Goal: Information Seeking & Learning: Learn about a topic

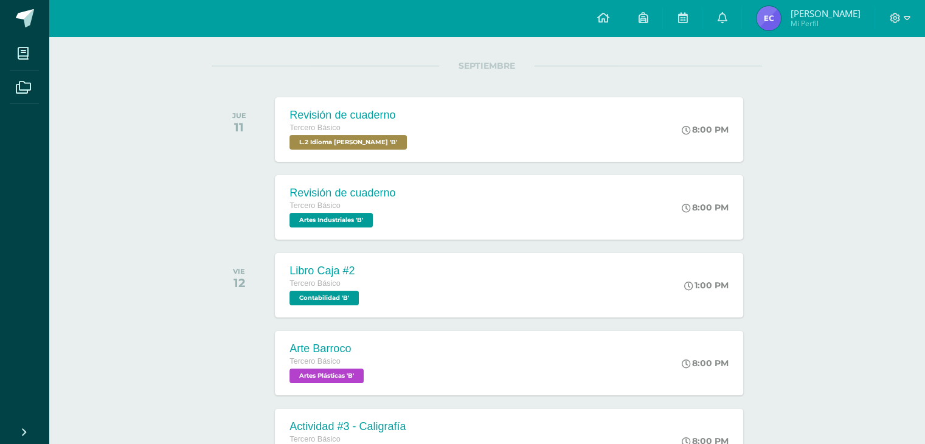
scroll to position [145, 0]
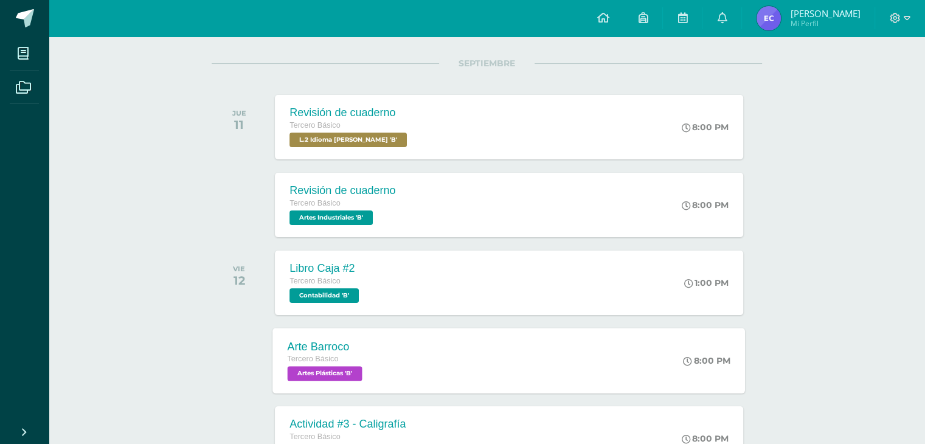
click at [433, 344] on div "Arte Barroco Tercero Básico Artes Plásticas 'B' 8:00 PM Arte Barroco Artes Plás…" at bounding box center [509, 360] width 473 height 65
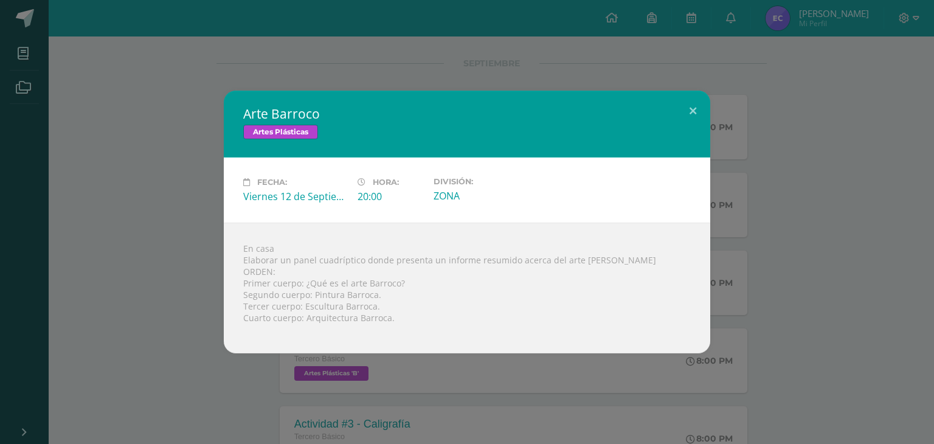
click at [785, 355] on div "Arte Barroco Artes Plásticas Fecha: [DATE] Hora: 20:00 División: ZONA" at bounding box center [467, 222] width 934 height 444
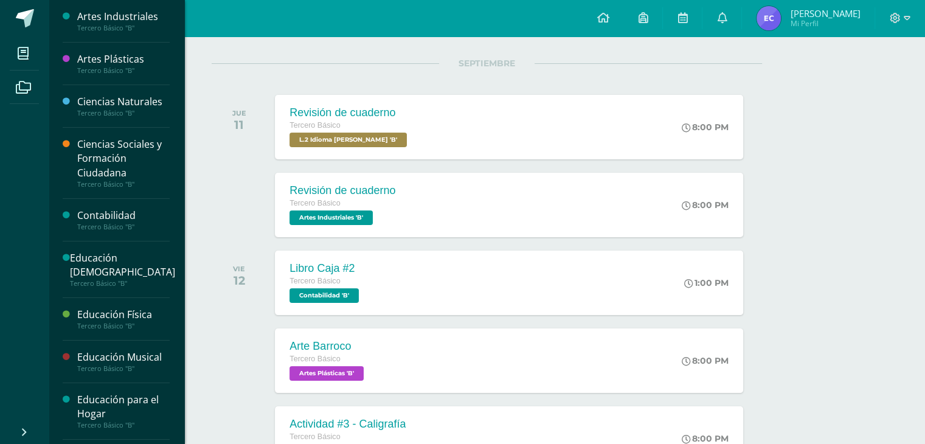
click at [114, 72] on div "Tercero Básico "B"" at bounding box center [123, 70] width 92 height 9
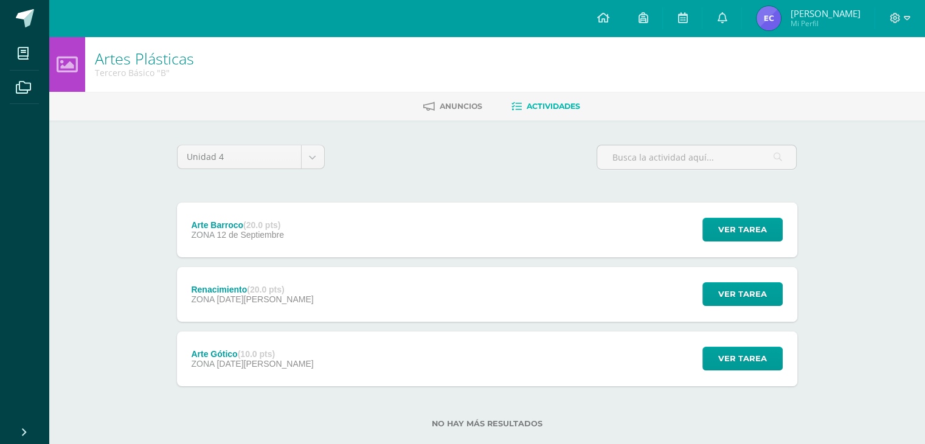
click at [324, 291] on div "Renacimiento (20.0 pts) ZONA 22 de Agosto Ver tarea Renacimiento Artes Plástica…" at bounding box center [487, 294] width 620 height 55
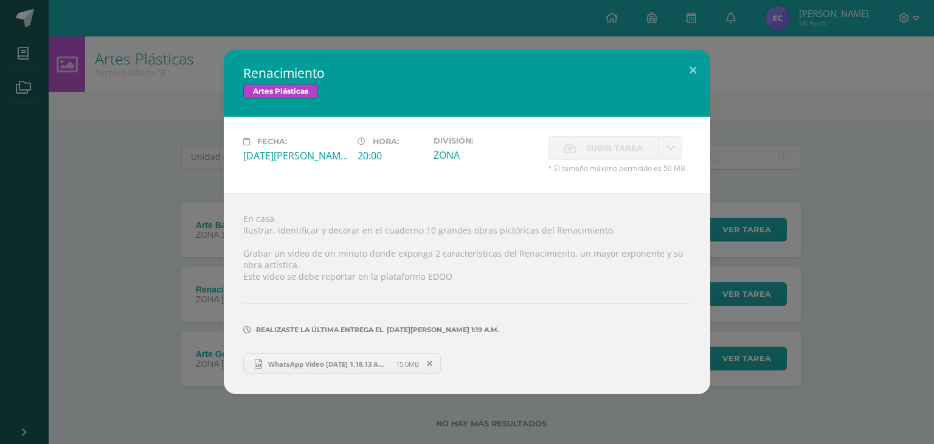
click at [144, 249] on div "Renacimiento Artes Plásticas Fecha: Viernes 22 de Agosto Hora: 20:00 División: …" at bounding box center [467, 222] width 924 height 344
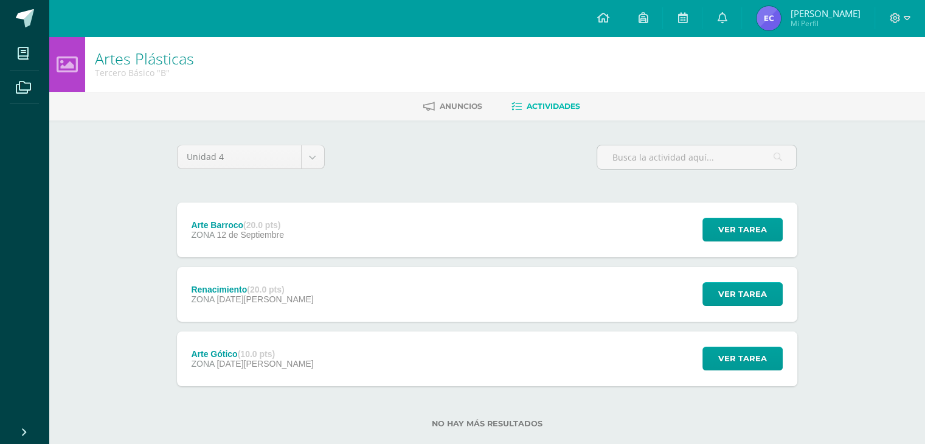
click at [266, 366] on span "08 de Agosto" at bounding box center [265, 364] width 97 height 10
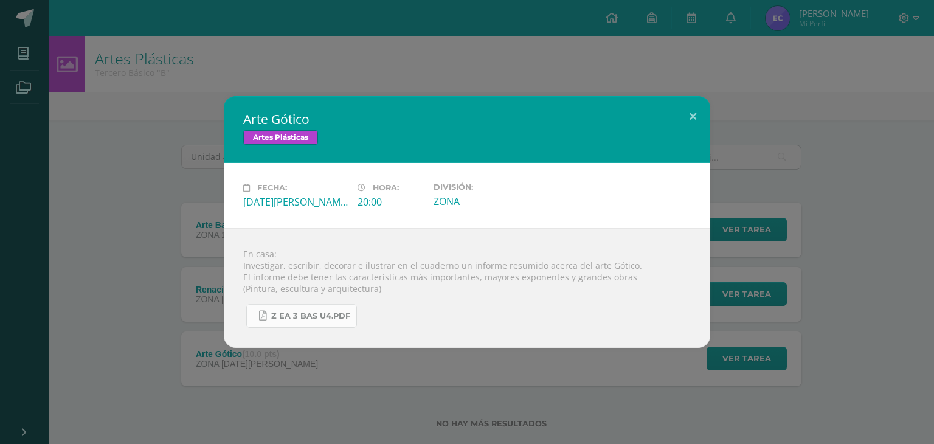
click at [322, 311] on span "Z eA 3 bas U4.pdf" at bounding box center [310, 316] width 79 height 10
click at [246, 241] on div "En casa: Investigar, escribir, decorar e ilustrar en el cuaderno un informe res…" at bounding box center [467, 288] width 487 height 120
click at [136, 203] on div "Arte Gótico Artes Plásticas Fecha: Viernes 08 de Agosto Hora: 20:00 División: Z…" at bounding box center [467, 222] width 924 height 252
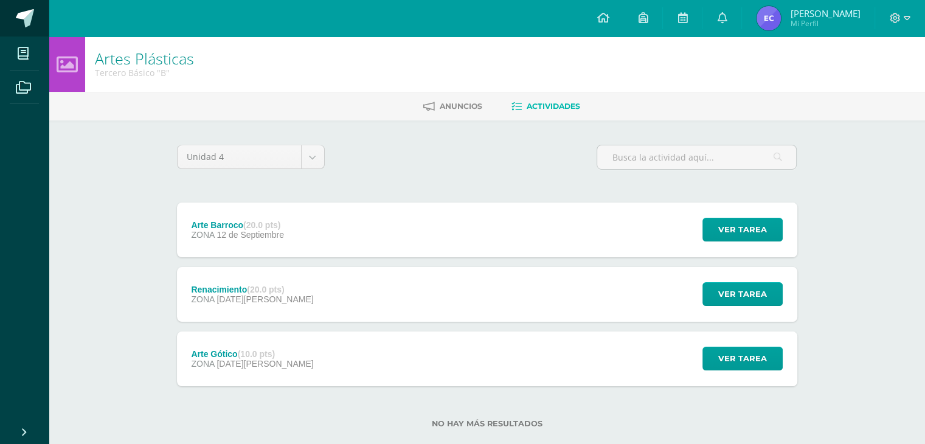
click at [24, 19] on span at bounding box center [25, 18] width 18 height 18
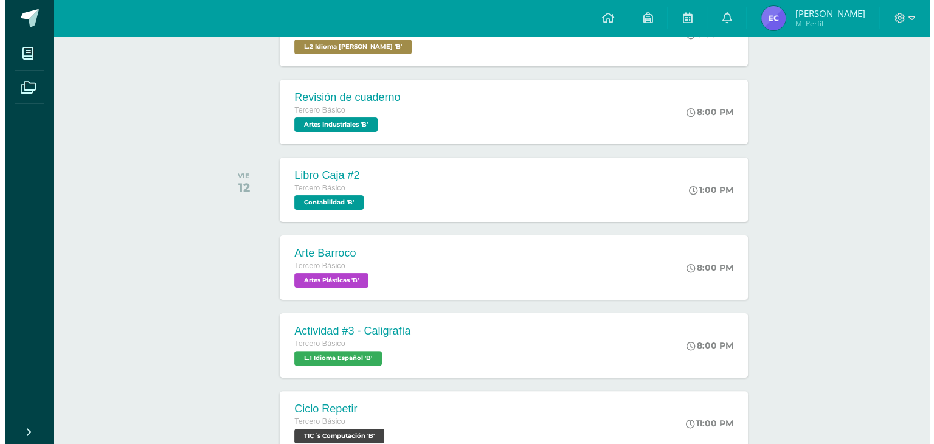
scroll to position [240, 0]
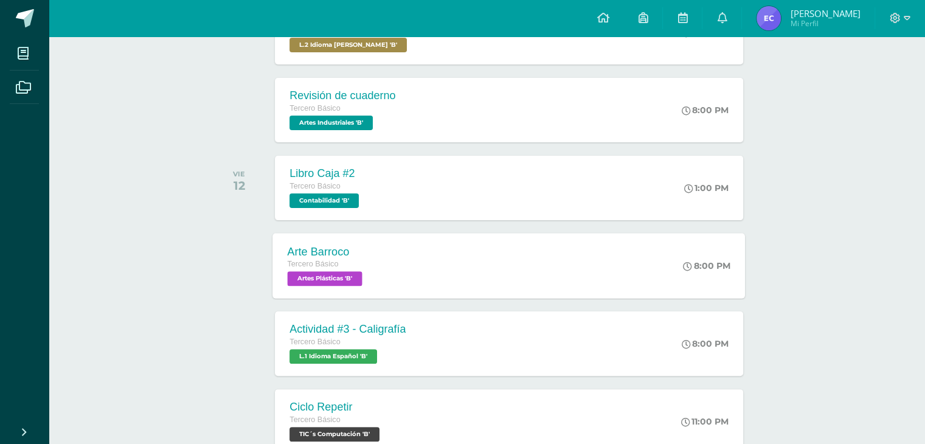
click at [393, 248] on div "Arte Barroco Tercero Básico Artes Plásticas 'B' 8:00 PM Arte Barroco Artes Plás…" at bounding box center [509, 265] width 473 height 65
